Goal: Task Accomplishment & Management: Complete application form

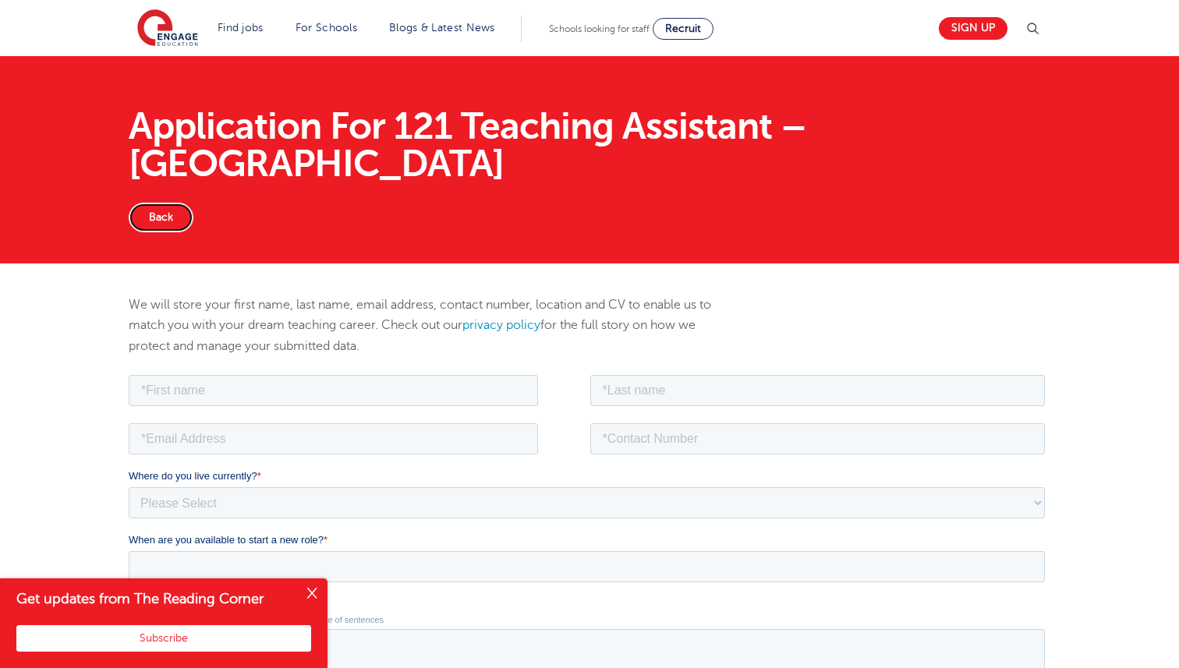
click at [164, 203] on link "Back" at bounding box center [161, 218] width 65 height 30
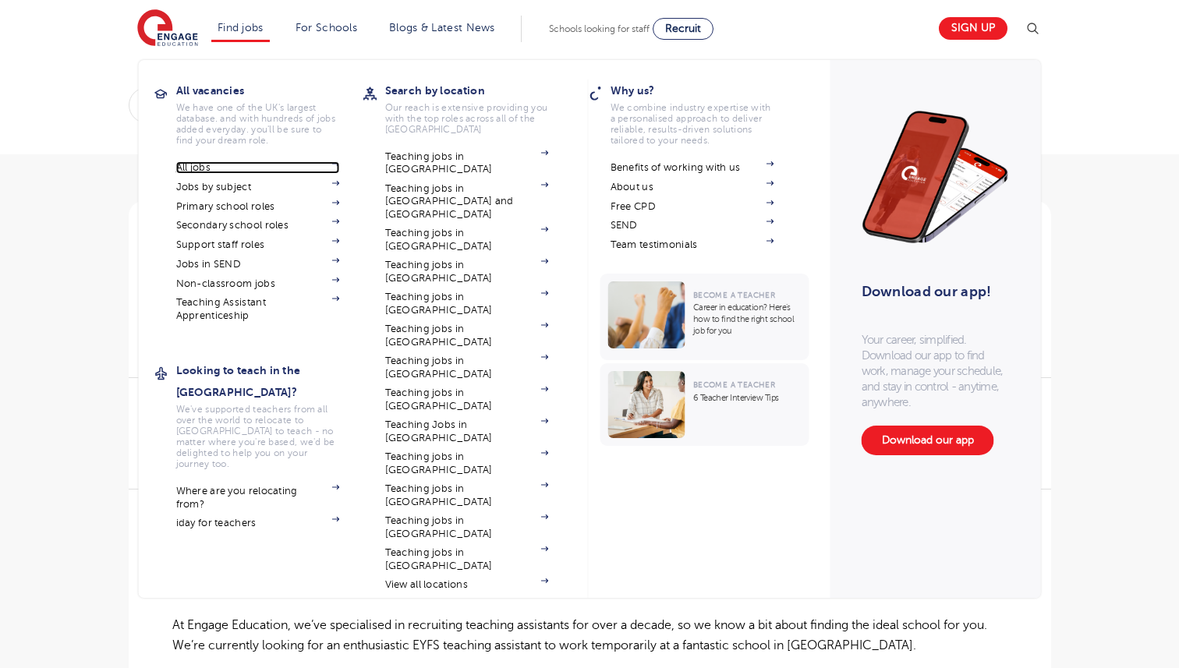
click at [181, 167] on link "All jobs" at bounding box center [258, 167] width 164 height 12
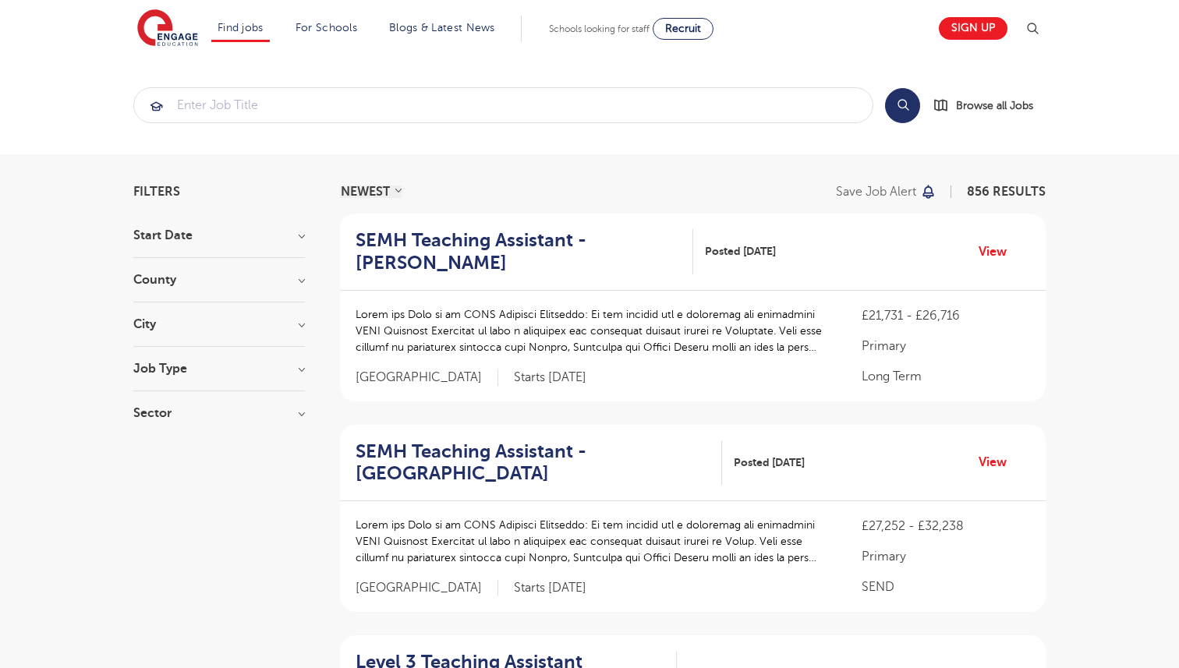
click at [387, 194] on select "NEWEST OLDEST" at bounding box center [371, 192] width 62 height 12
click at [340, 186] on select "NEWEST OLDEST" at bounding box center [371, 192] width 62 height 12
click at [264, 241] on h3 "Start Date" at bounding box center [219, 235] width 172 height 12
click at [264, 243] on div "September 94 November 1 October 1 Show more" at bounding box center [219, 296] width 172 height 109
click at [305, 236] on h3 "Start Date" at bounding box center [219, 235] width 172 height 12
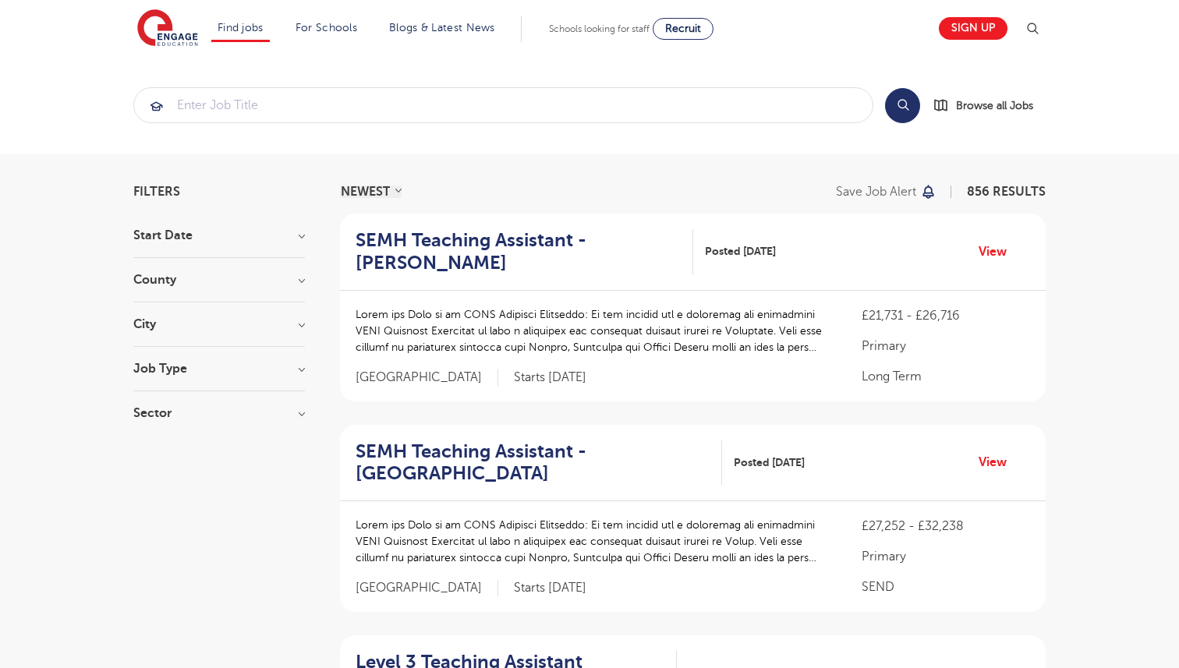
click at [279, 323] on h3 "City" at bounding box center [219, 324] width 172 height 12
click at [168, 476] on button "Show more" at bounding box center [166, 478] width 66 height 14
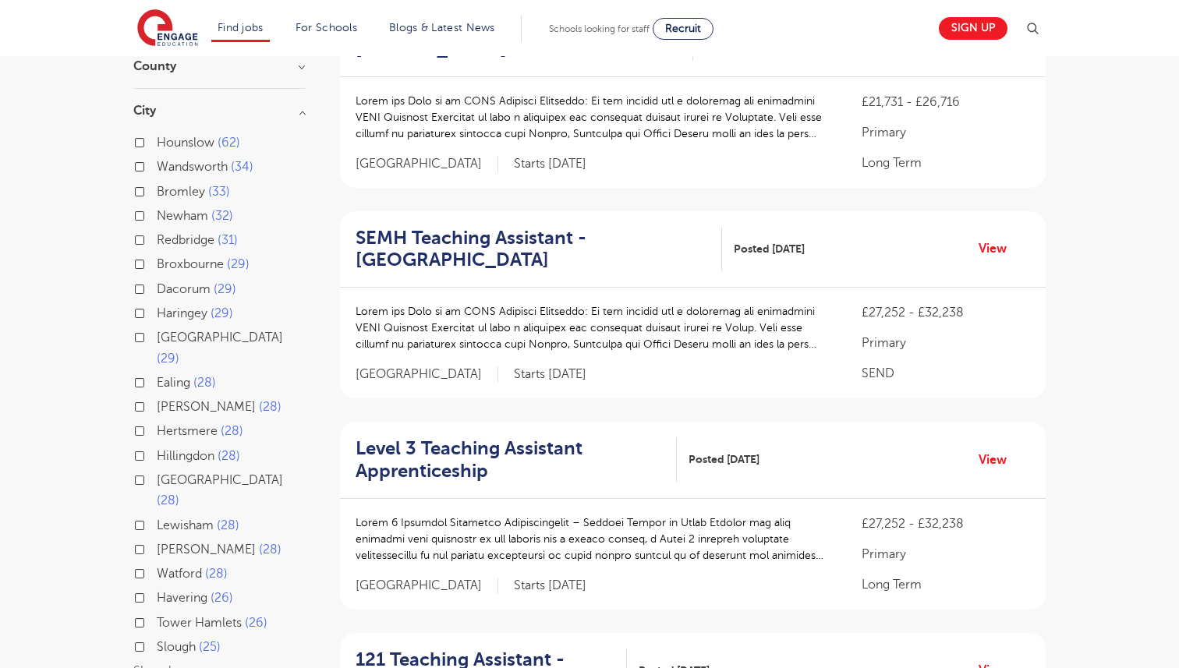
scroll to position [214, 0]
click at [196, 448] on span "Hillingdon" at bounding box center [186, 455] width 58 height 14
click at [167, 448] on input "Hillingdon 28" at bounding box center [162, 453] width 10 height 10
checkbox input "true"
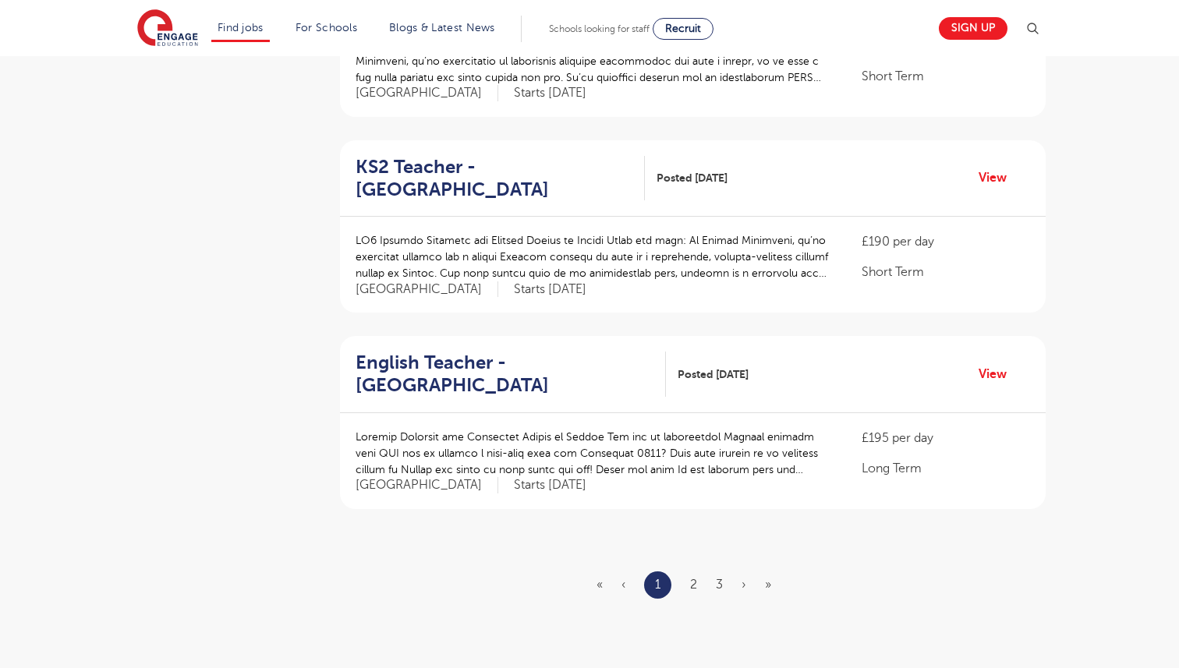
scroll to position [1649, 0]
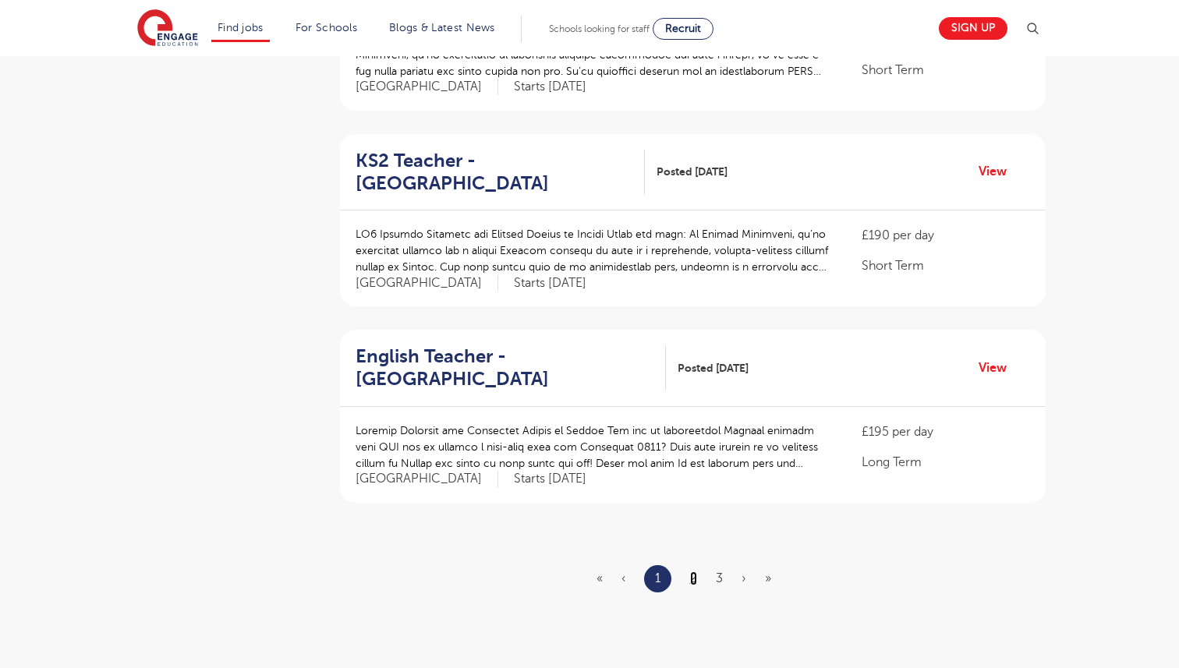
click at [694, 582] on link "2" at bounding box center [693, 578] width 7 height 14
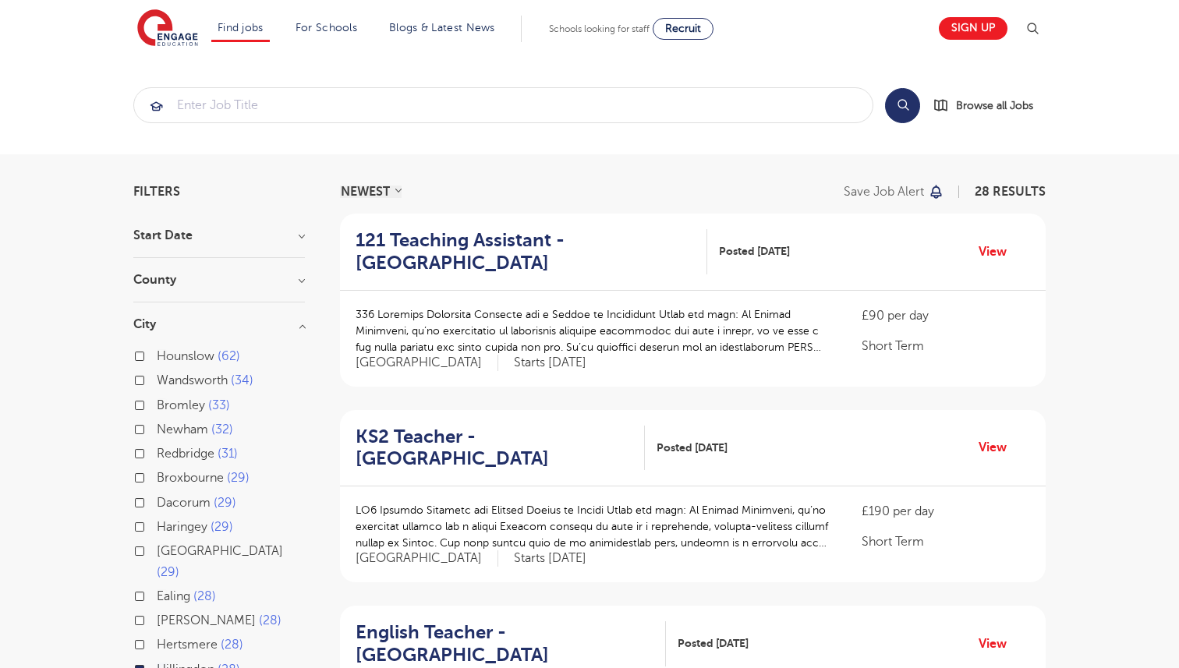
click at [377, 191] on select "NEWEST OLDEST" at bounding box center [371, 192] width 62 height 12
click at [340, 186] on select "NEWEST OLDEST" at bounding box center [371, 192] width 62 height 12
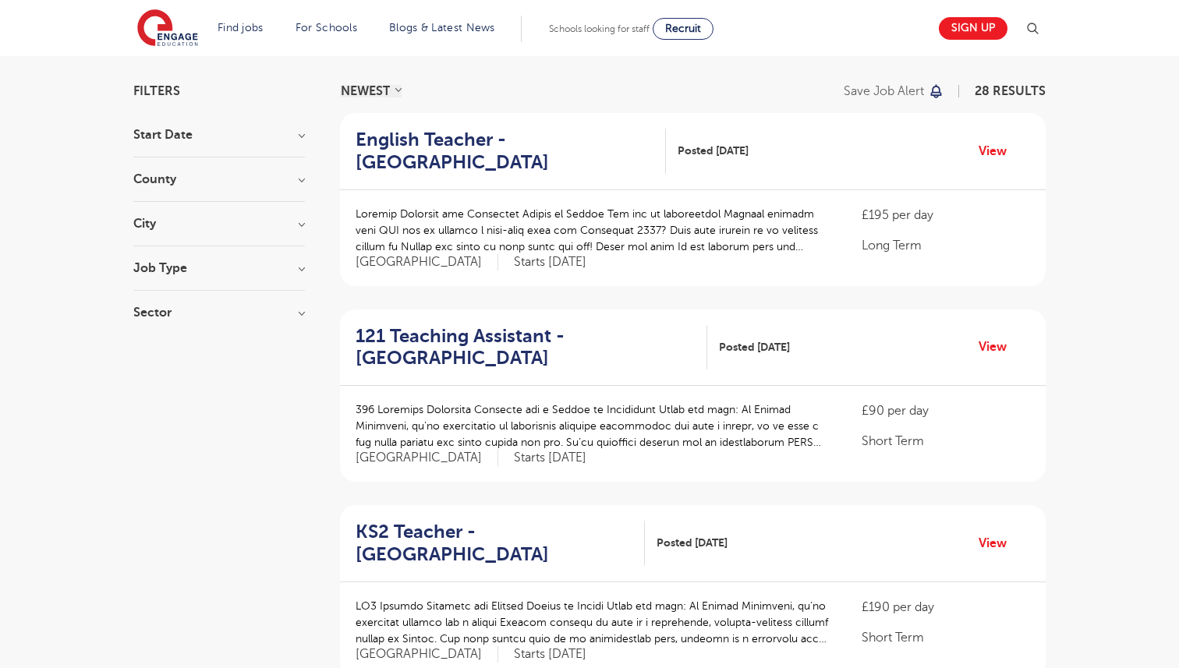
scroll to position [105, 0]
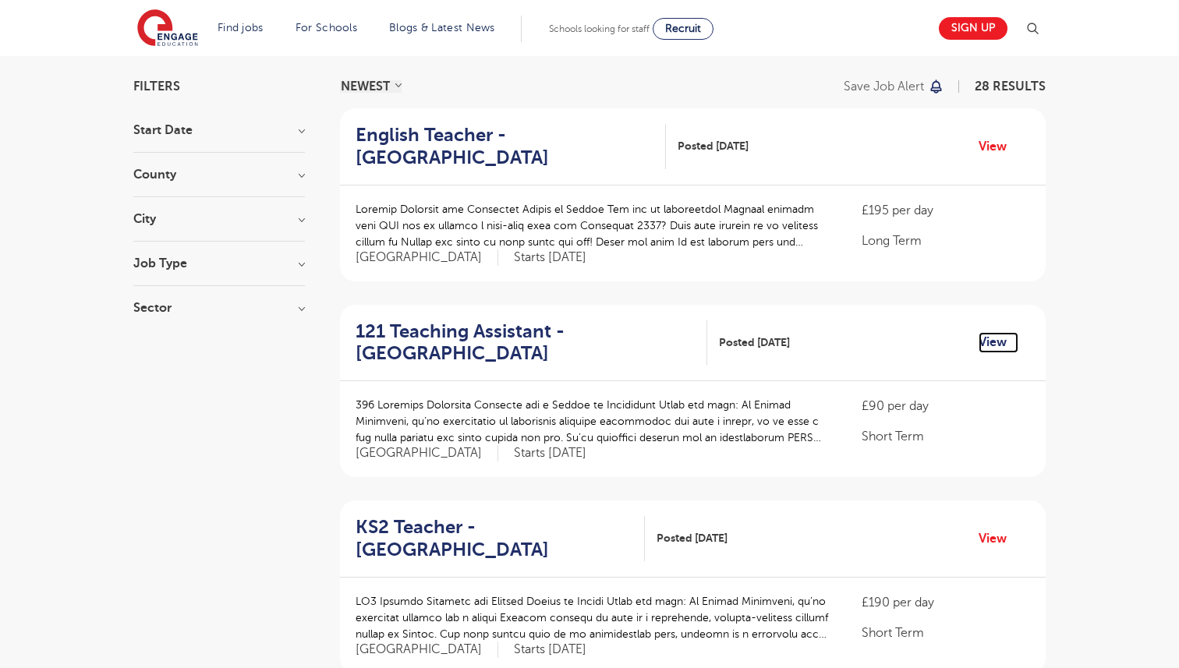
click at [1000, 339] on link "View" at bounding box center [998, 342] width 40 height 20
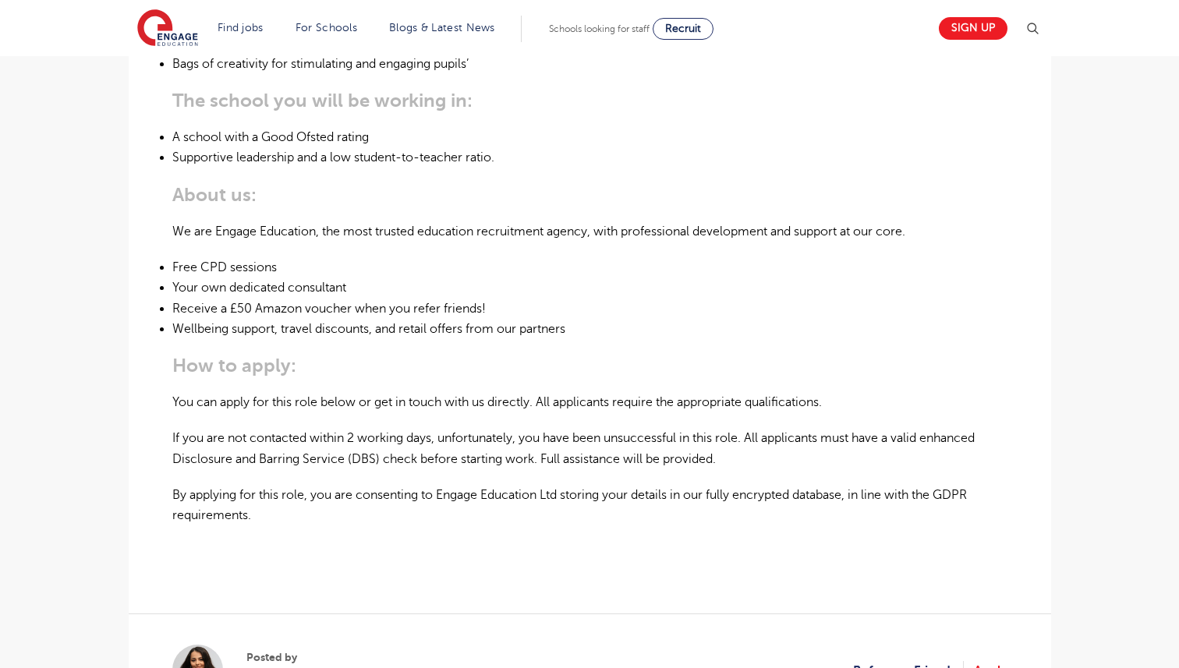
scroll to position [848, 0]
click at [983, 660] on link "Apply" at bounding box center [991, 670] width 34 height 20
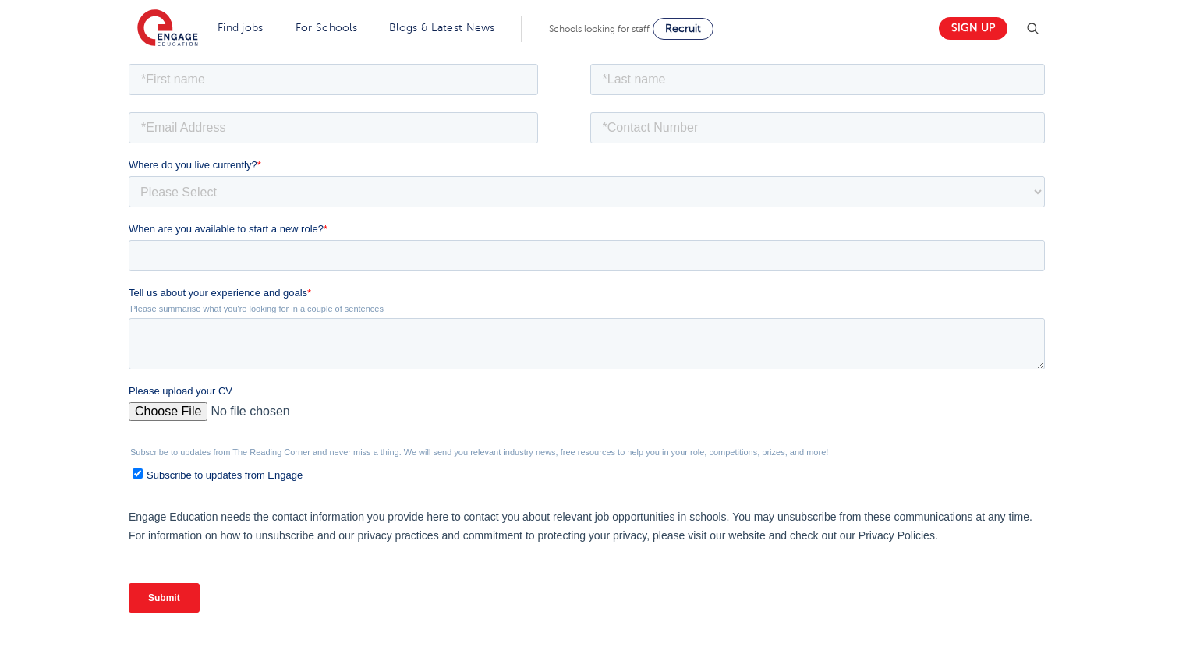
scroll to position [331, 0]
